Goal: Navigation & Orientation: Find specific page/section

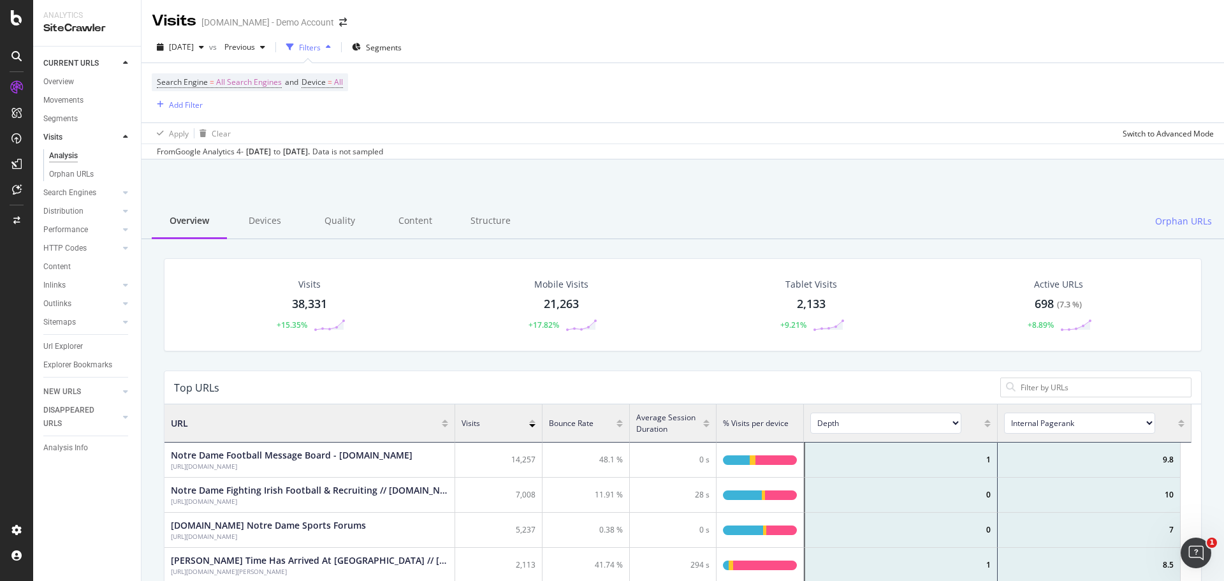
scroll to position [373, 1017]
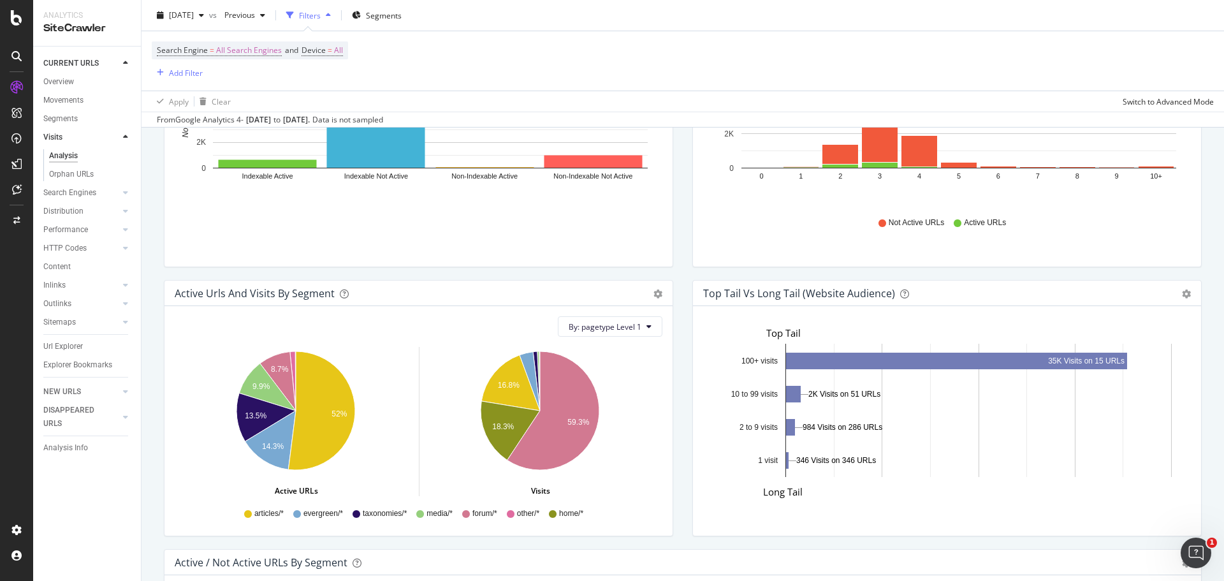
click at [17, 26] on div at bounding box center [16, 290] width 33 height 581
click at [15, 18] on icon at bounding box center [16, 17] width 11 height 15
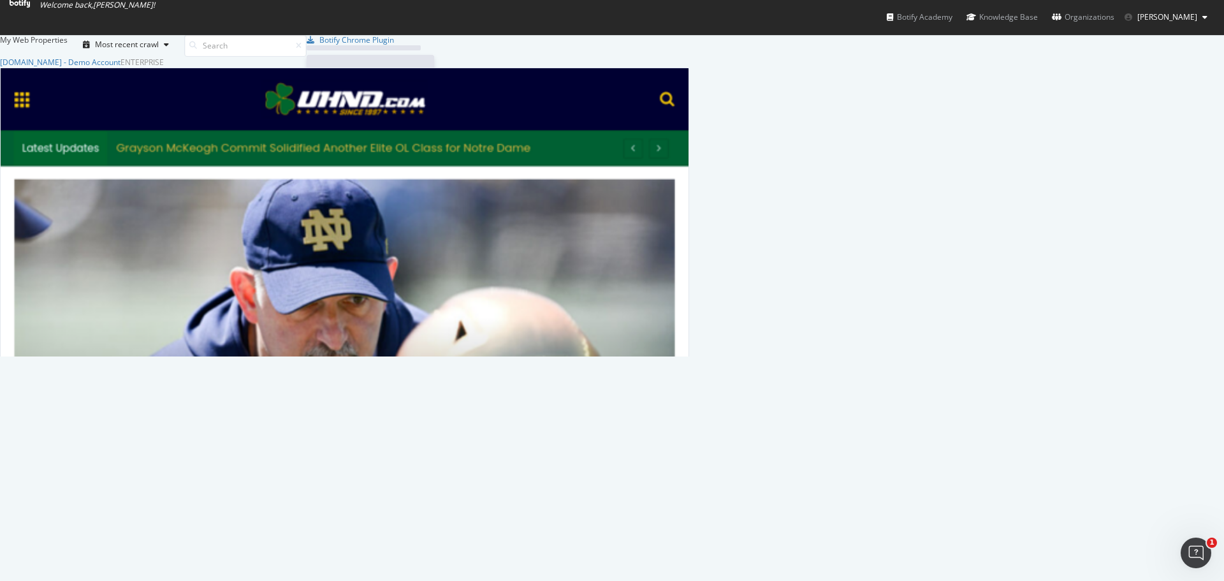
scroll to position [571, 1205]
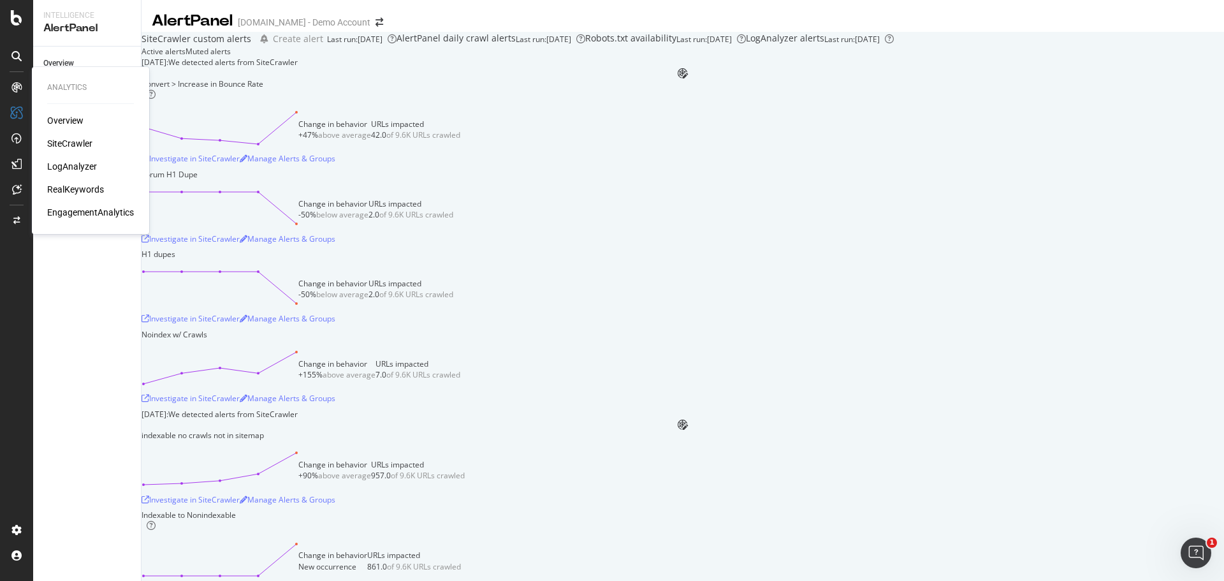
click at [68, 120] on div "Overview" at bounding box center [65, 120] width 36 height 13
